Goal: Book appointment/travel/reservation

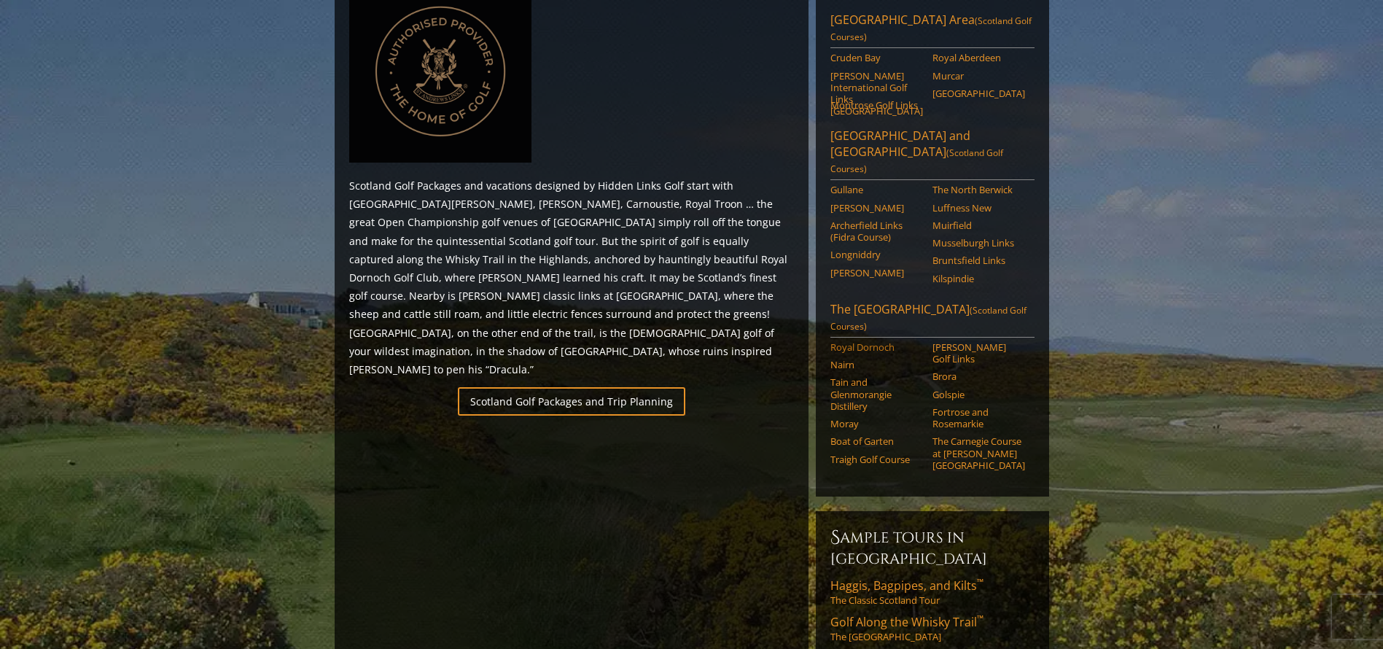
scroll to position [802, 0]
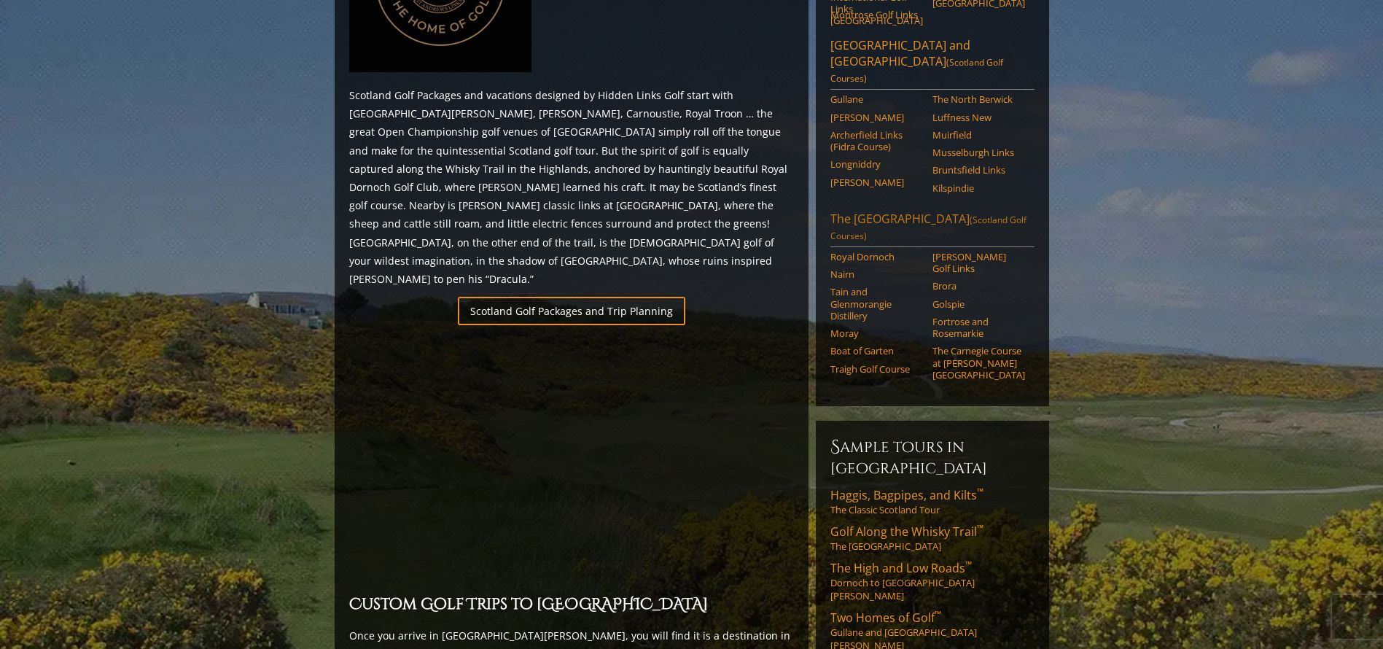
click at [896, 211] on link "The Scottish Highlands (Scotland Golf Courses)" at bounding box center [933, 229] width 204 height 36
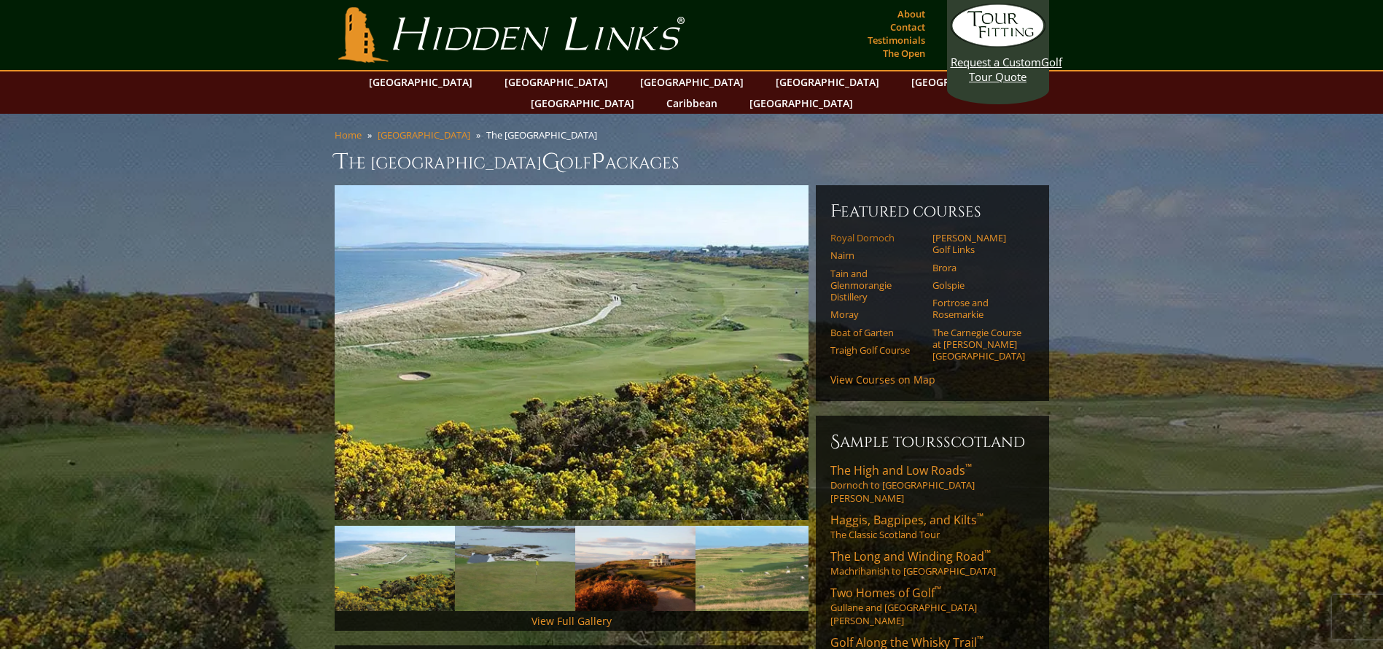
click at [881, 232] on link "Royal Dornoch" at bounding box center [877, 238] width 93 height 12
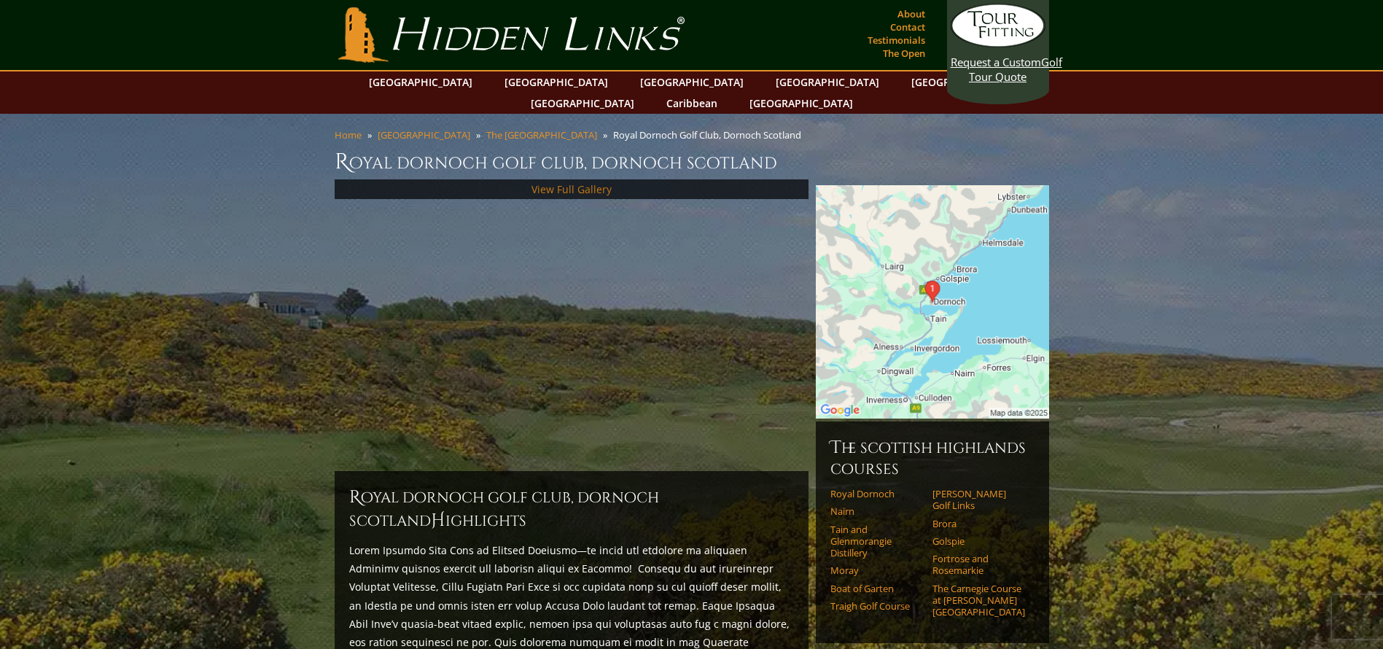
click at [607, 182] on link "View Full Gallery" at bounding box center [572, 189] width 80 height 14
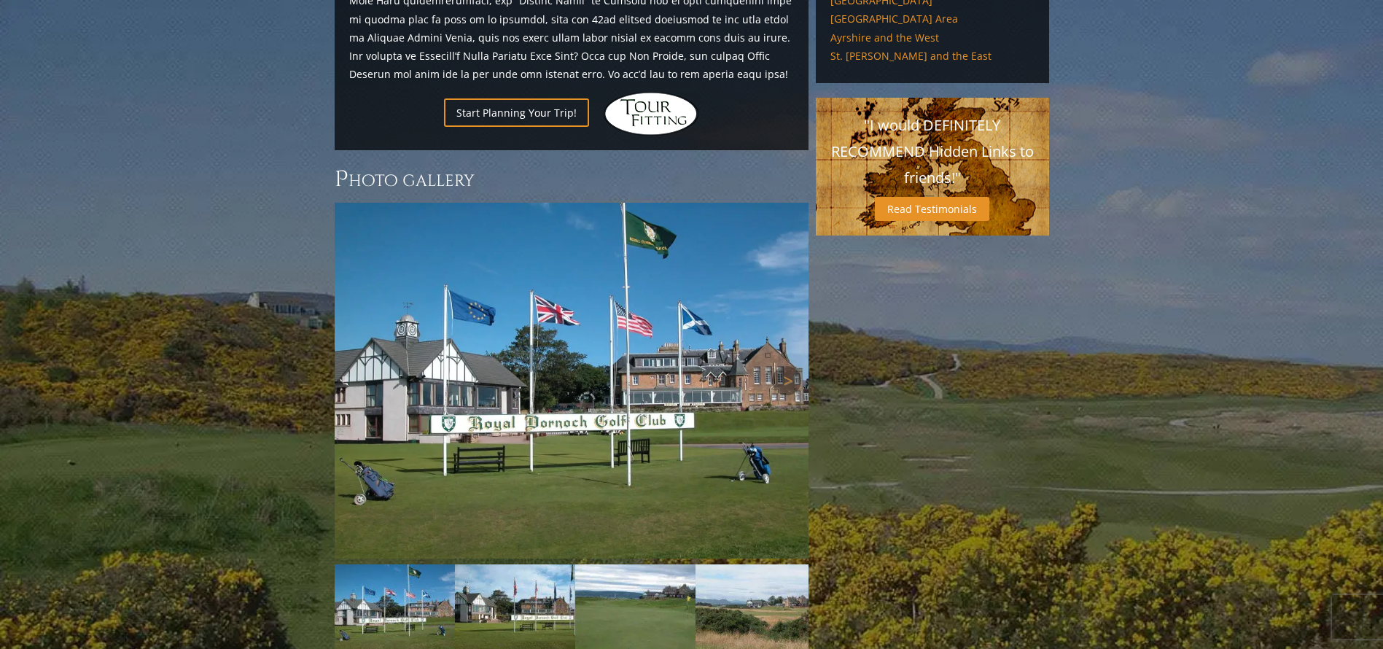
scroll to position [1097, 0]
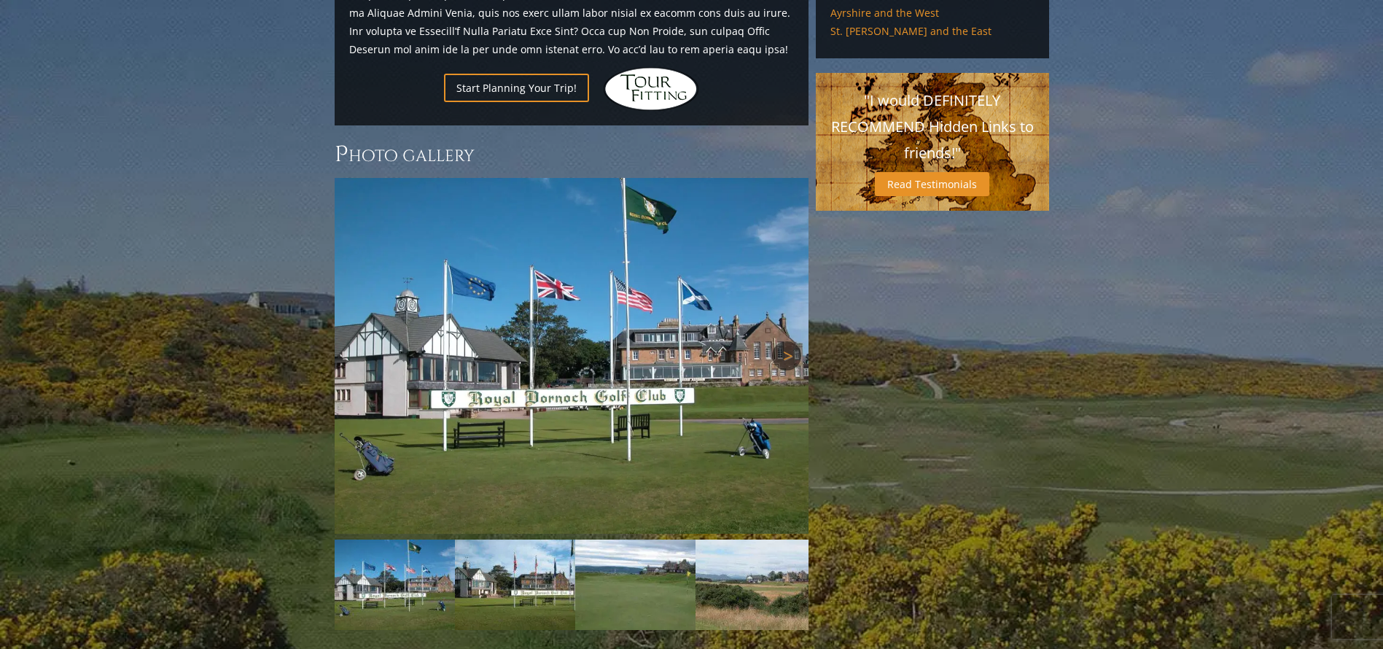
click at [786, 341] on link "Next" at bounding box center [786, 355] width 29 height 29
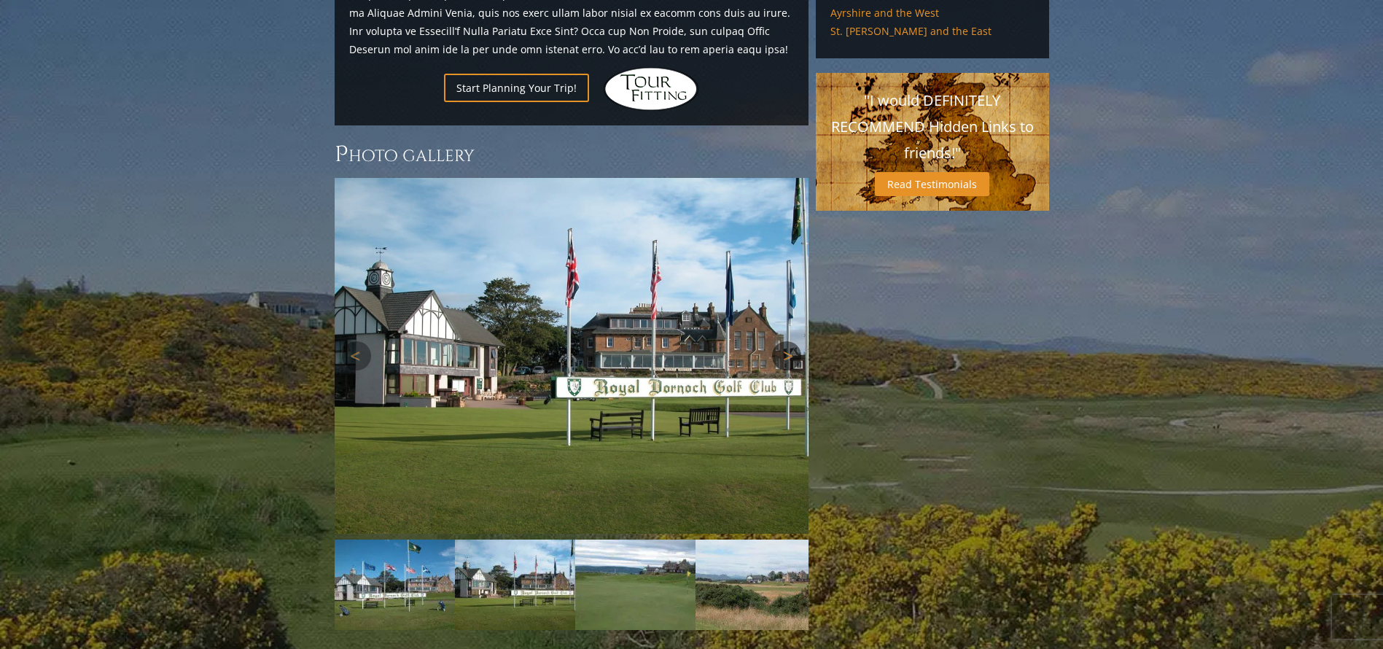
click at [786, 341] on link "Next" at bounding box center [786, 355] width 29 height 29
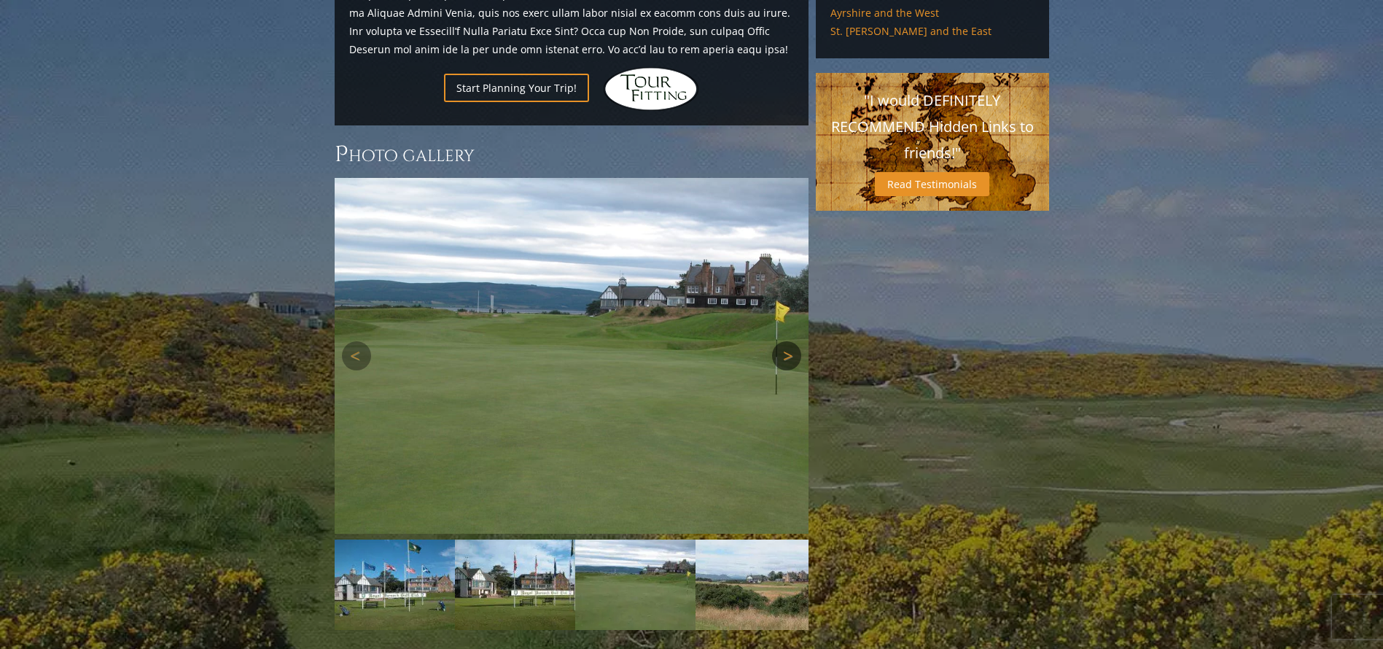
click at [786, 341] on link "Next" at bounding box center [786, 355] width 29 height 29
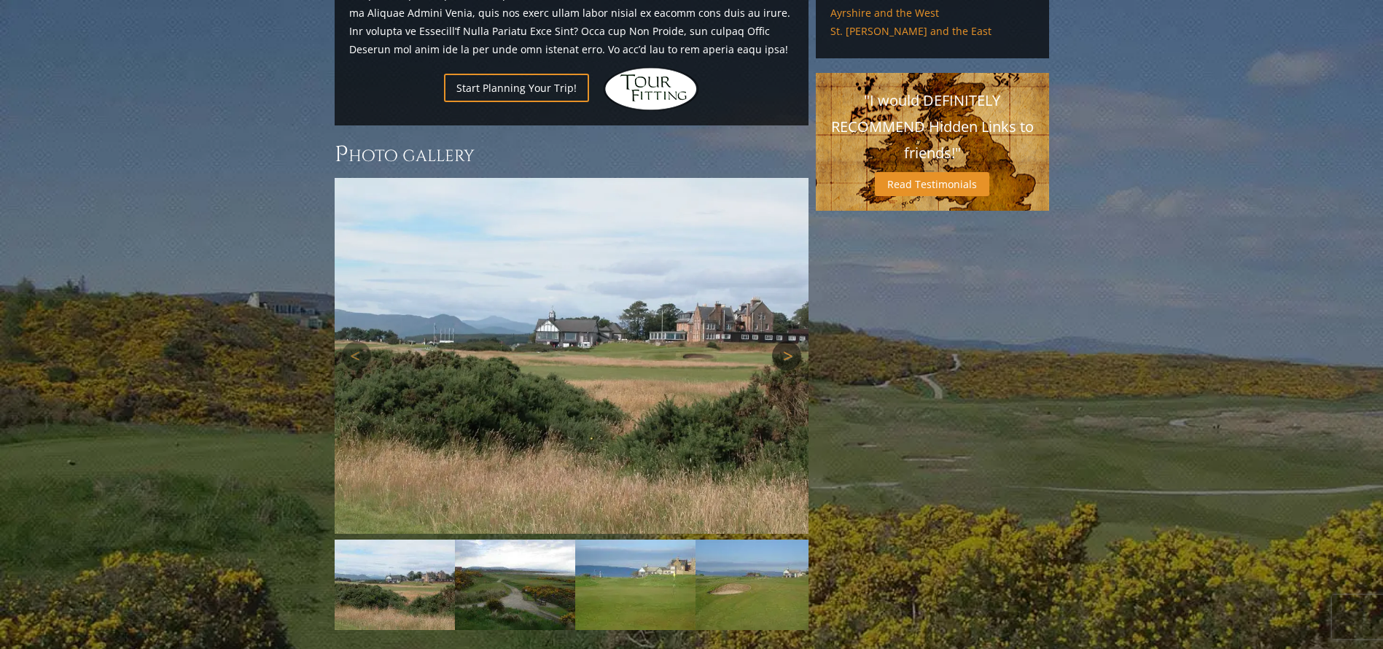
click at [786, 341] on link "Next" at bounding box center [786, 355] width 29 height 29
